Goal: Information Seeking & Learning: Learn about a topic

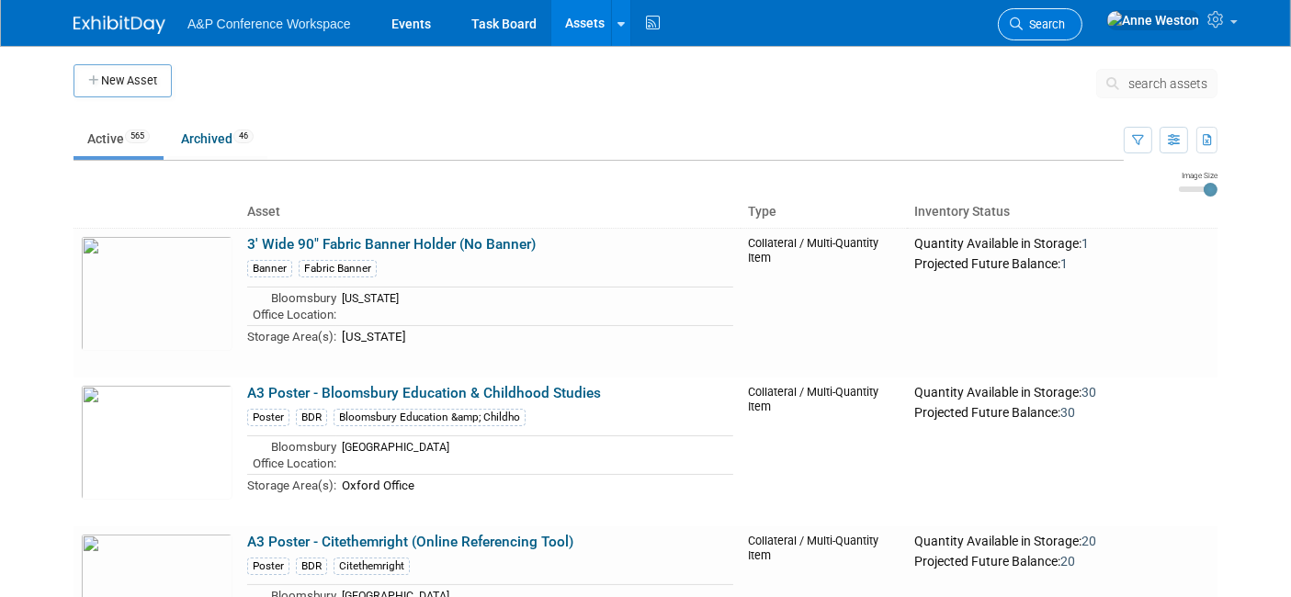
click at [1065, 22] on span "Search" at bounding box center [1044, 24] width 42 height 14
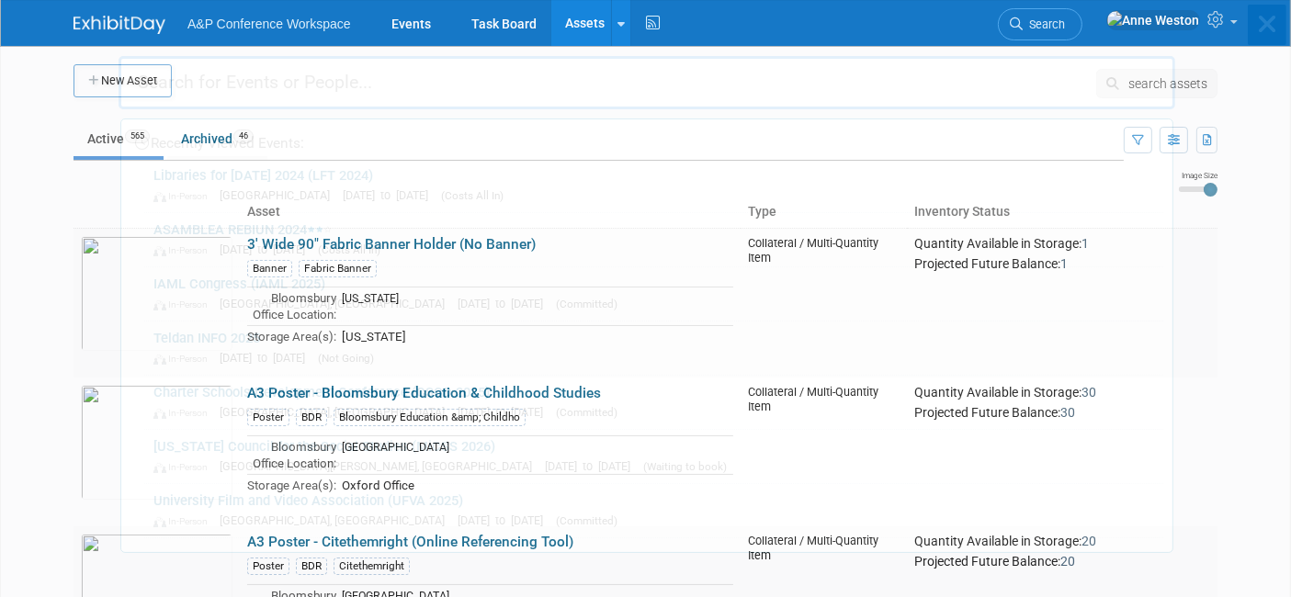
click at [1103, 22] on div "Recently Viewed Events: Libraries for [DATE] 2024 (LFT 2024) In-Person [GEOGRAP…" at bounding box center [647, 277] width 1057 height 552
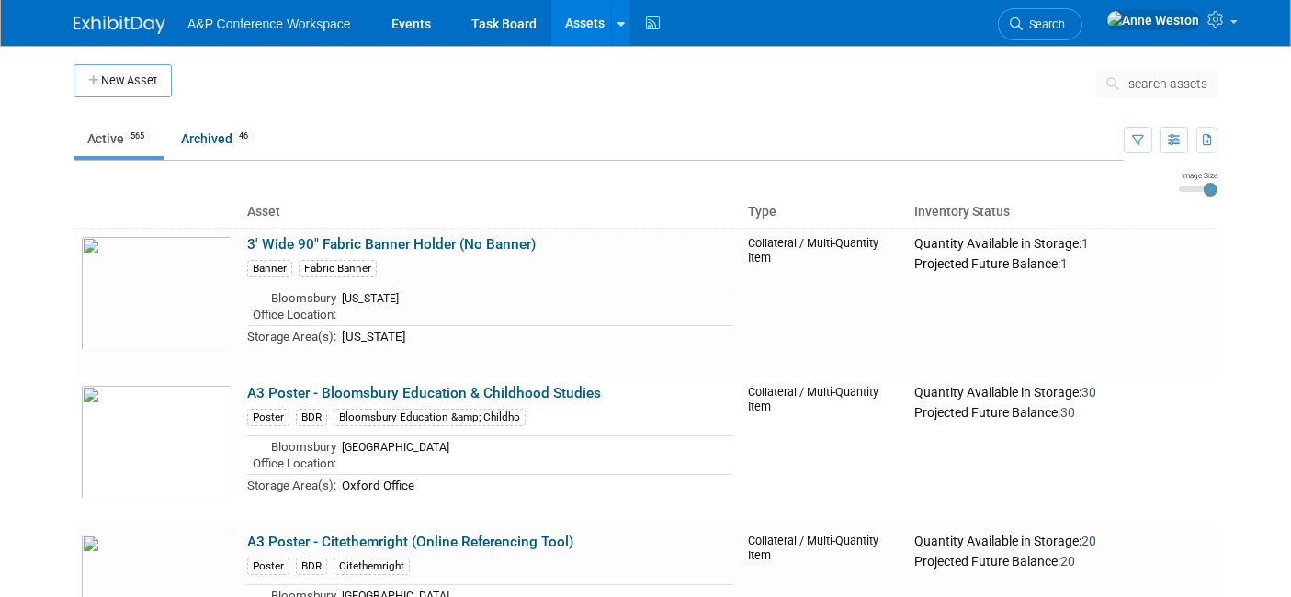
click at [1065, 22] on span "Search" at bounding box center [1044, 24] width 42 height 14
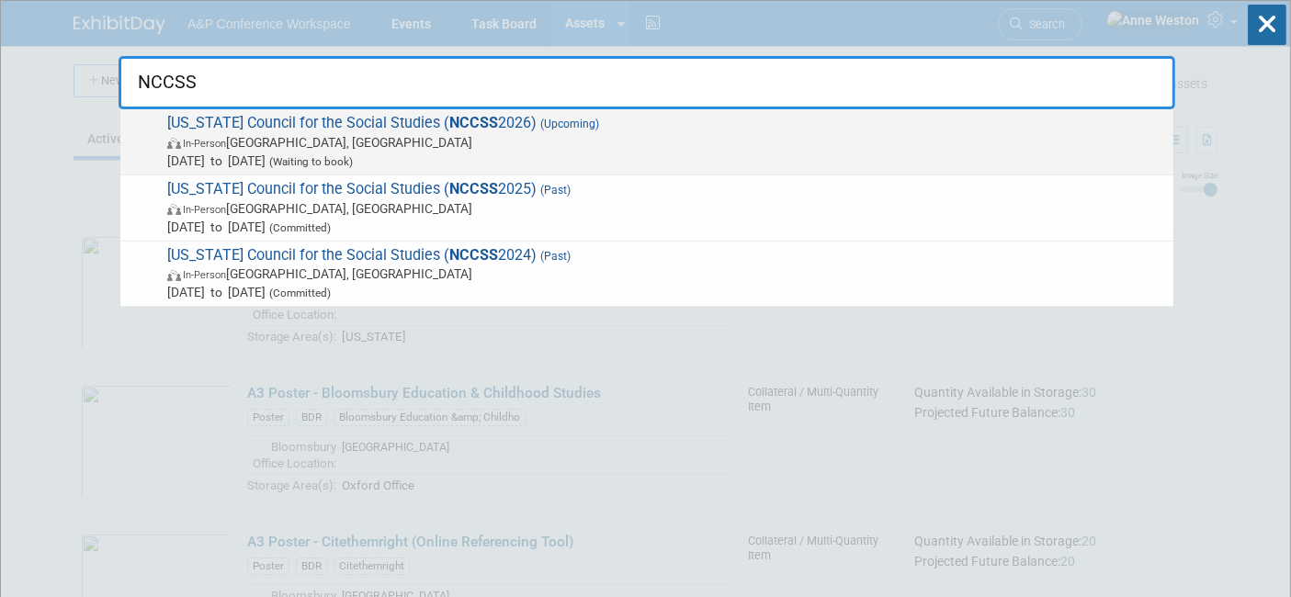
type input "NCCSS"
click at [300, 159] on span "[DATE] to [DATE] (Waiting to book)" at bounding box center [665, 161] width 997 height 18
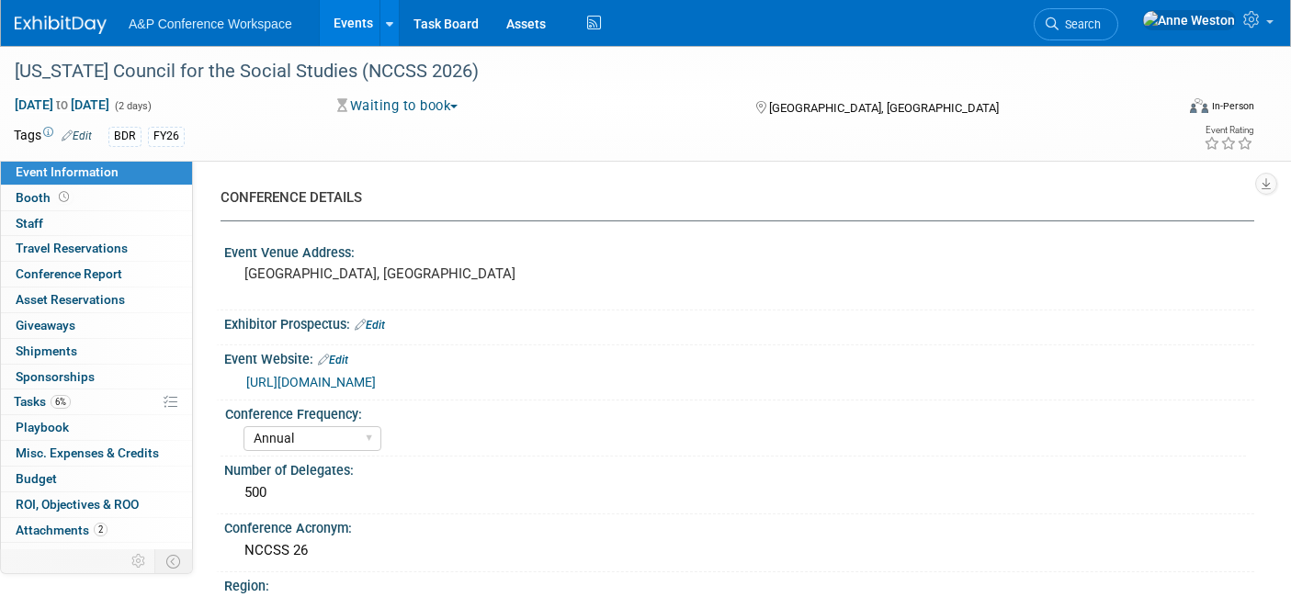
select select "Annual"
select select "Level 2"
select select "In-Person Booth"
select select "Schools"
select select "Bloomsbury Digital Resources"
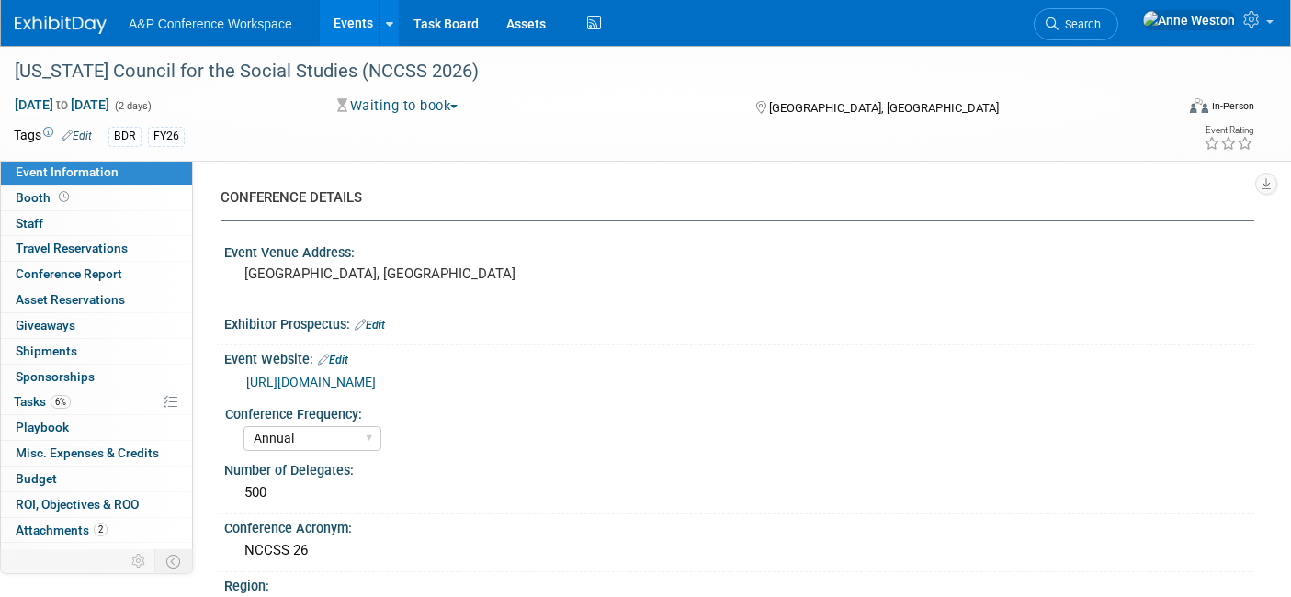
select select "[PERSON_NAME]"
select select "Mark Strong"
select select "BDR Product Awareness and Trial Generation​"
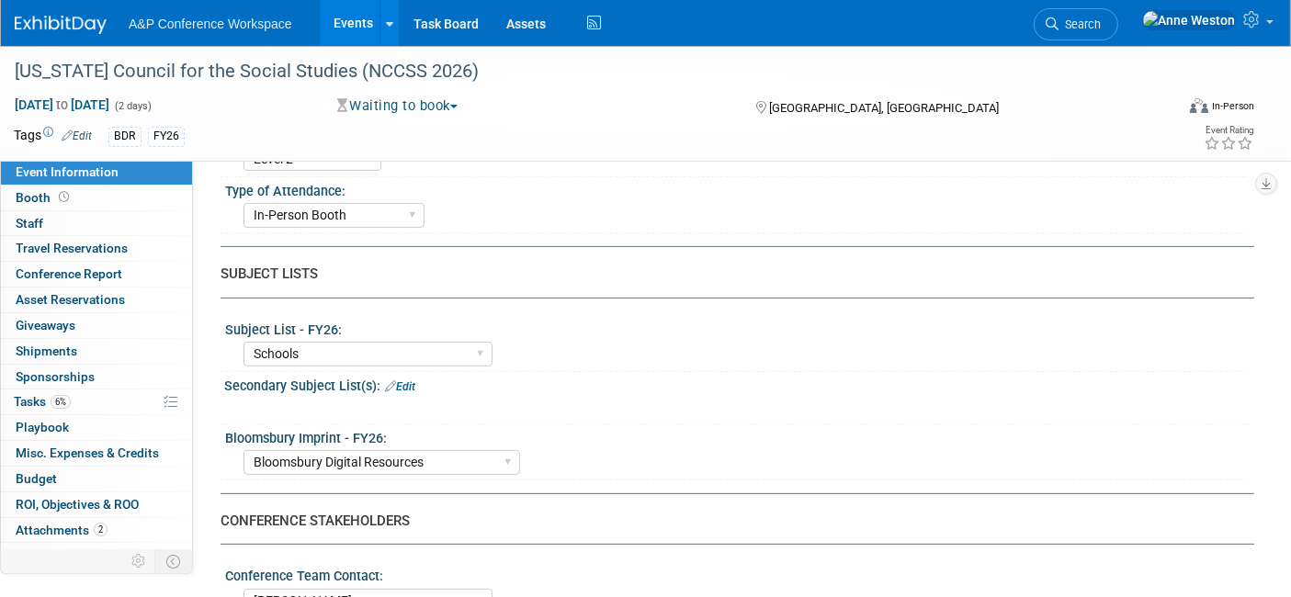
scroll to position [612, 0]
